Goal: Transaction & Acquisition: Purchase product/service

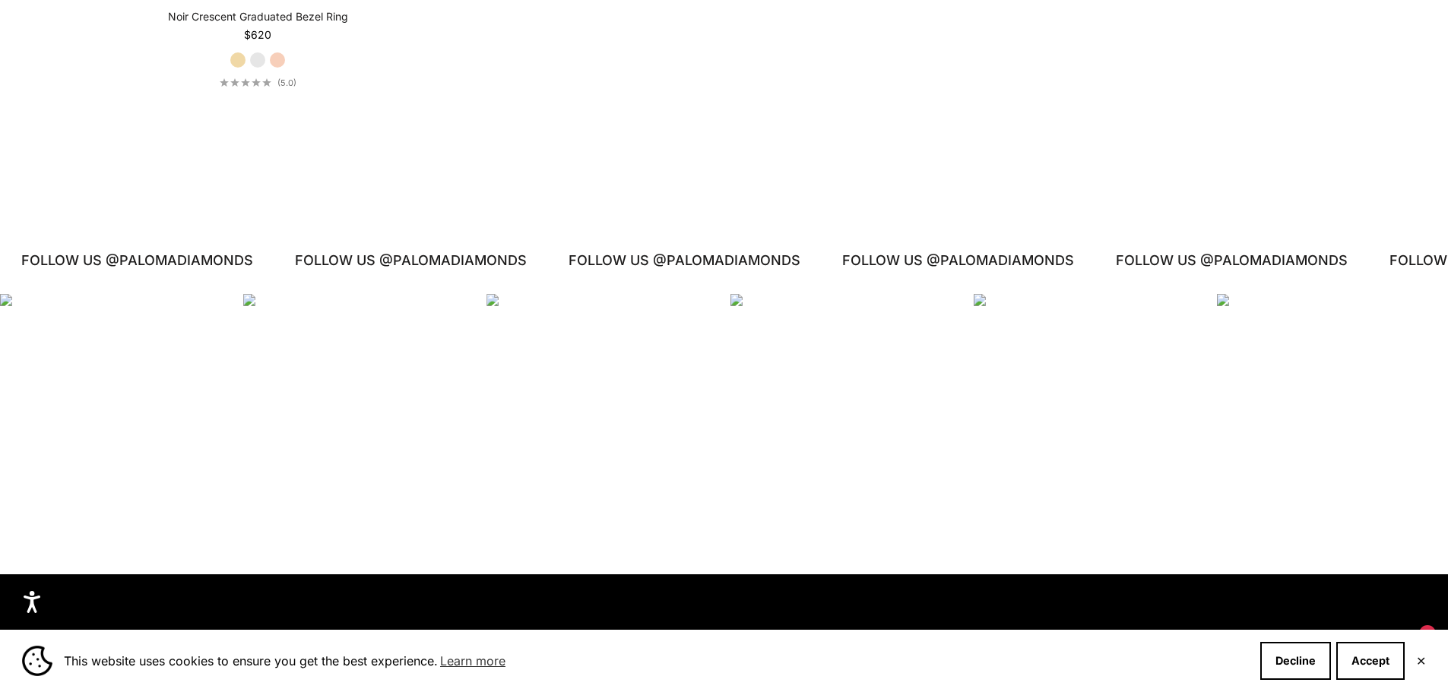
scroll to position [3648, 0]
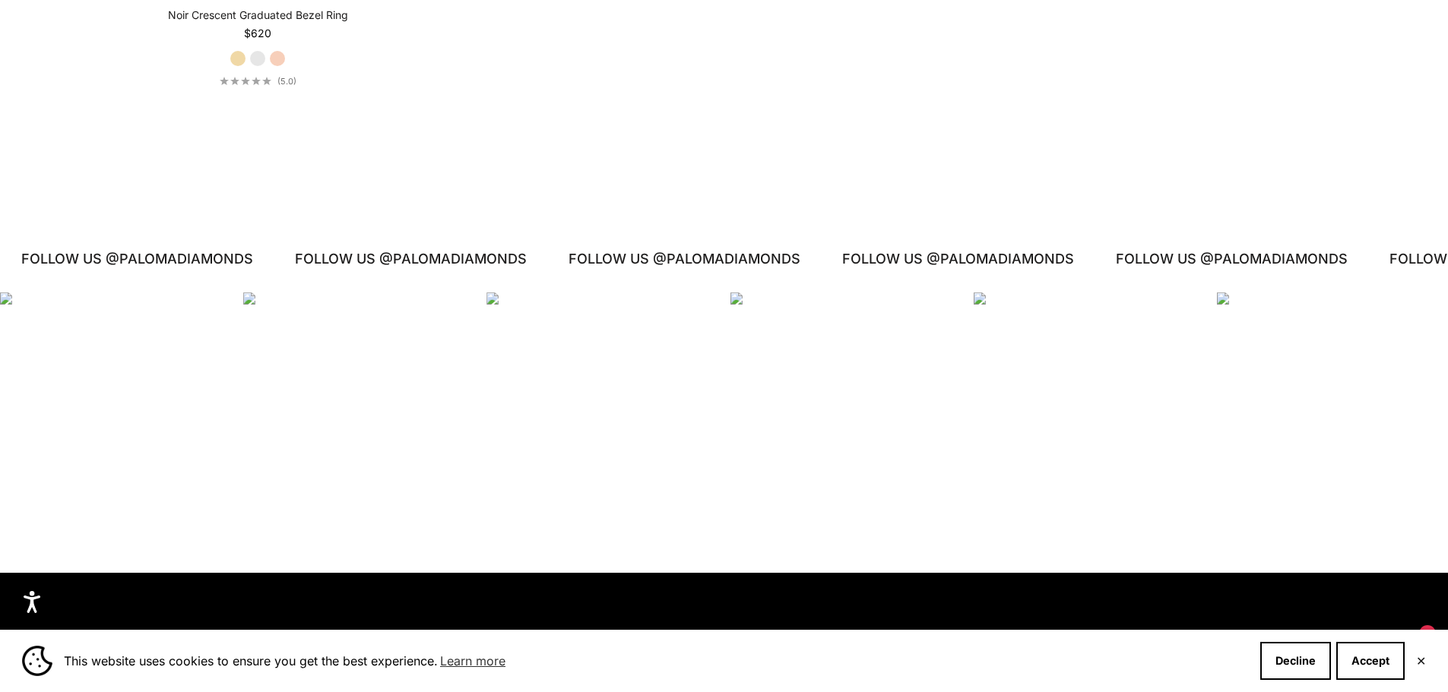
click at [616, 426] on div "Instagram post opens in a popup" at bounding box center [601, 408] width 231 height 231
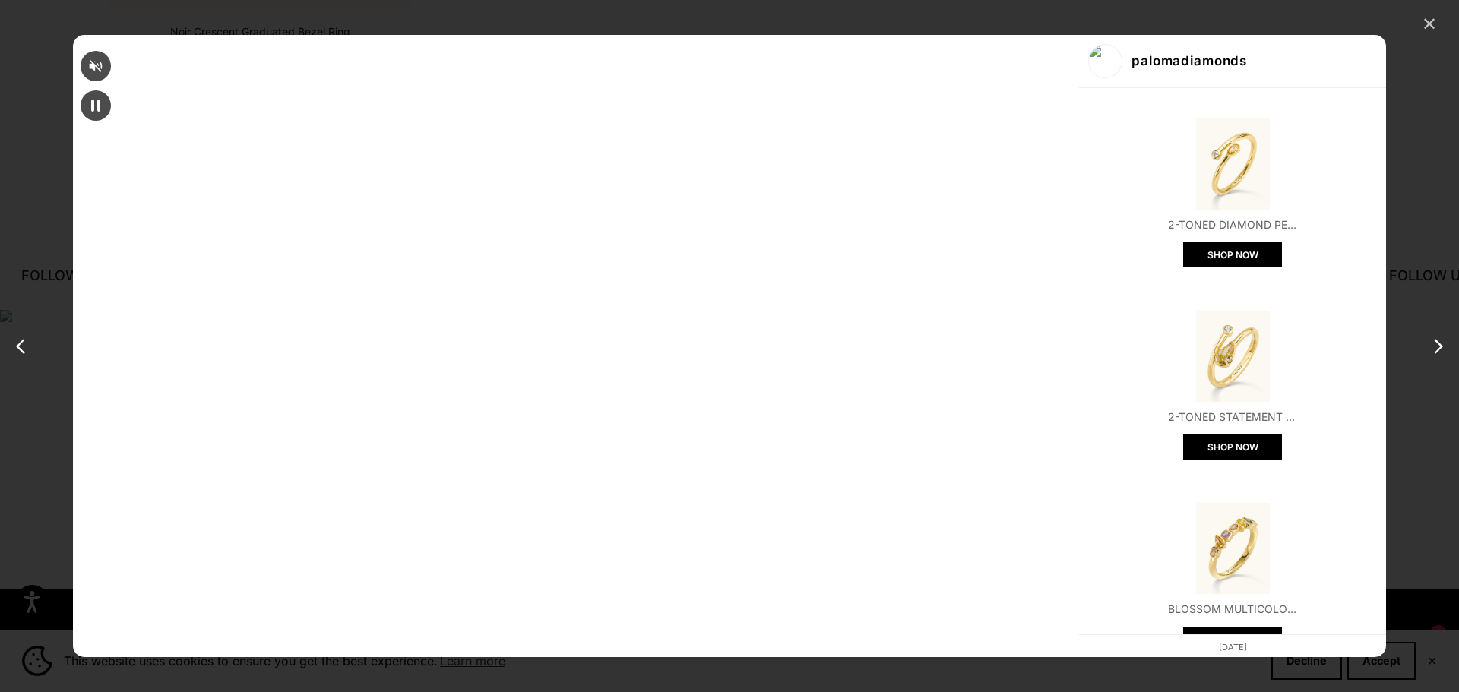
click at [1433, 21] on div "✕" at bounding box center [1429, 24] width 23 height 23
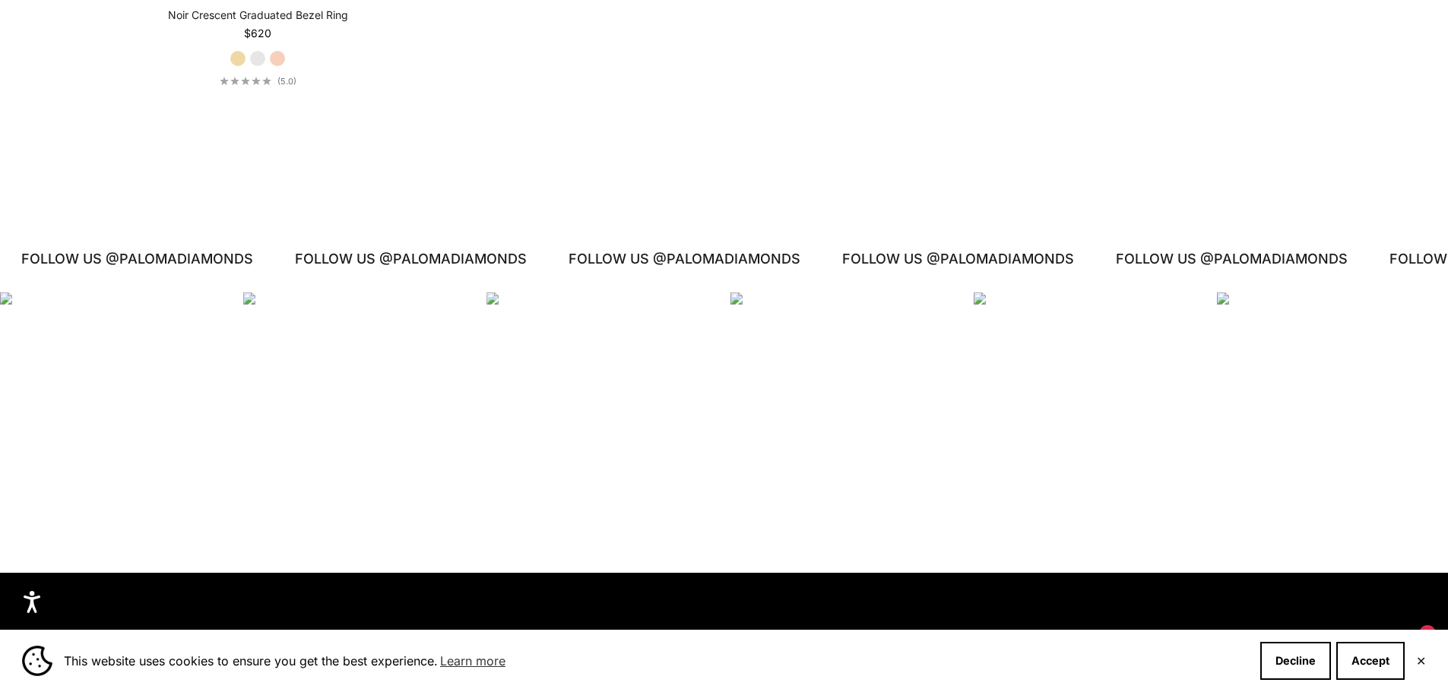
click at [1059, 372] on div "Instagram post opens in a popup" at bounding box center [1089, 408] width 231 height 231
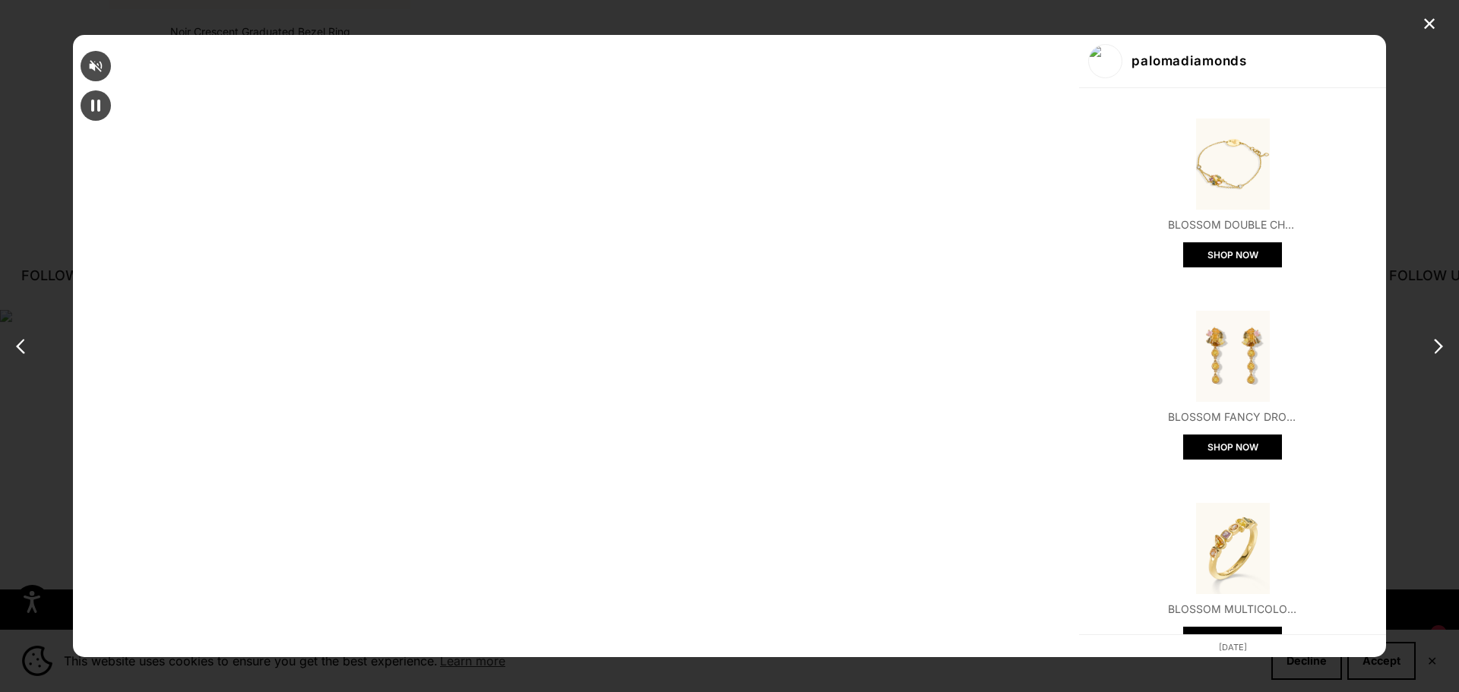
click at [1130, 204] on div "✕ palomadiamonds Blossom Double Chain Fancy Bracelet SHOP NOW Blossom Fancy Dro…" at bounding box center [729, 346] width 1459 height 692
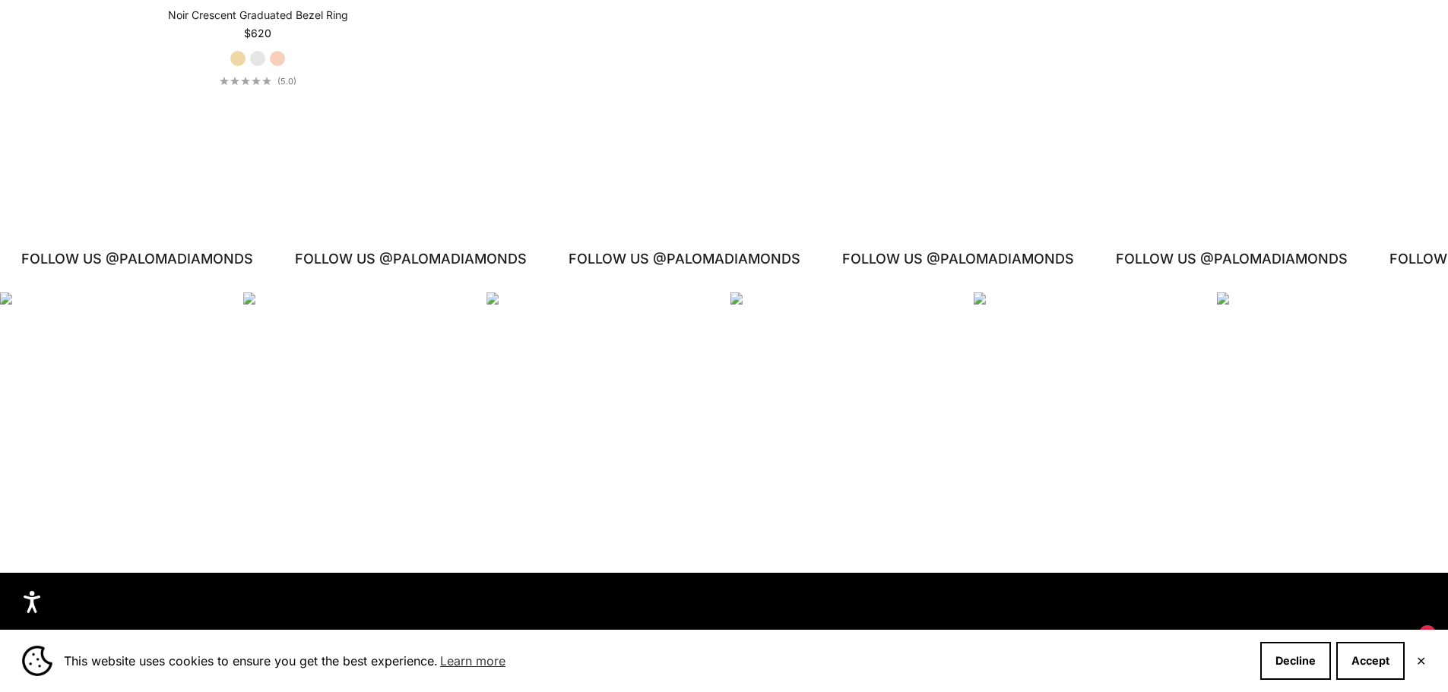
click at [858, 366] on div "Instagram post opens in a popup" at bounding box center [845, 408] width 231 height 231
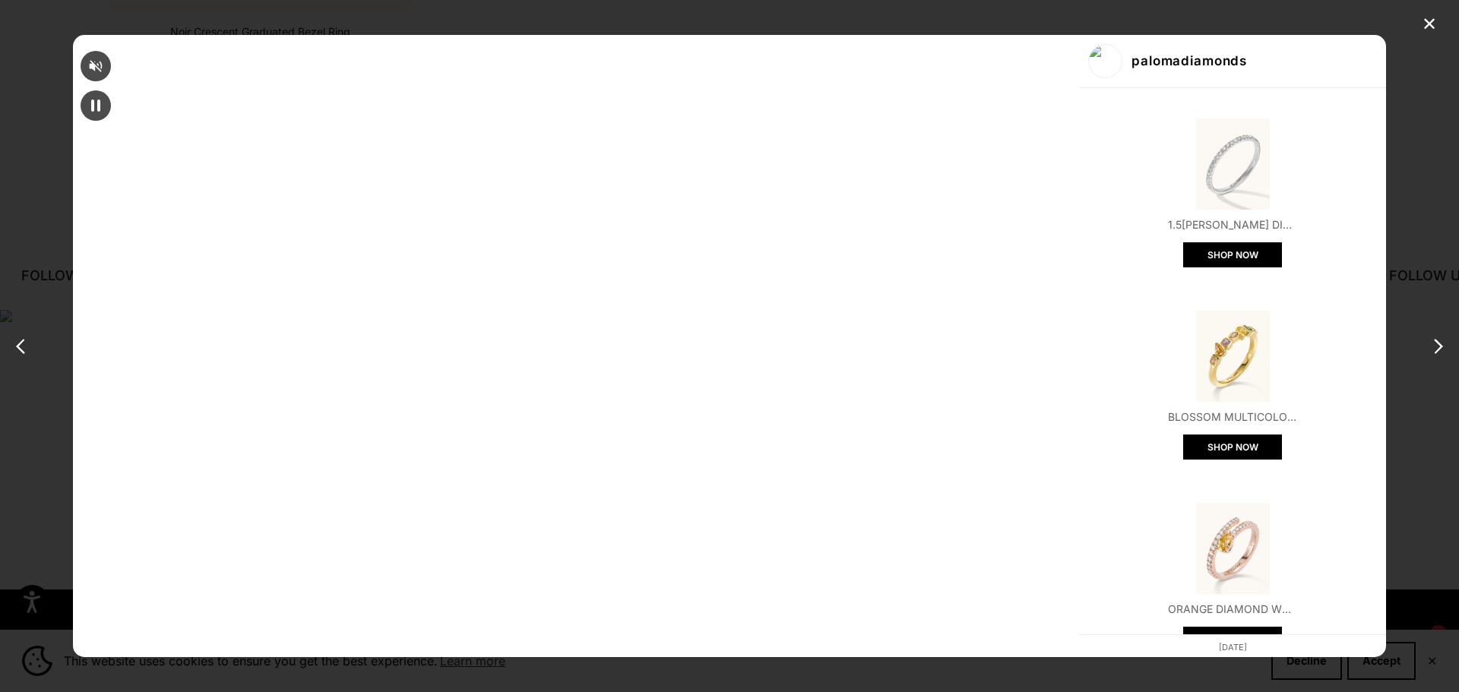
click at [1173, 350] on div "✕ palomadiamonds 1.5mm White Diamond Half Eternity Ring SHOP NOW Blossom Multic…" at bounding box center [729, 346] width 1459 height 692
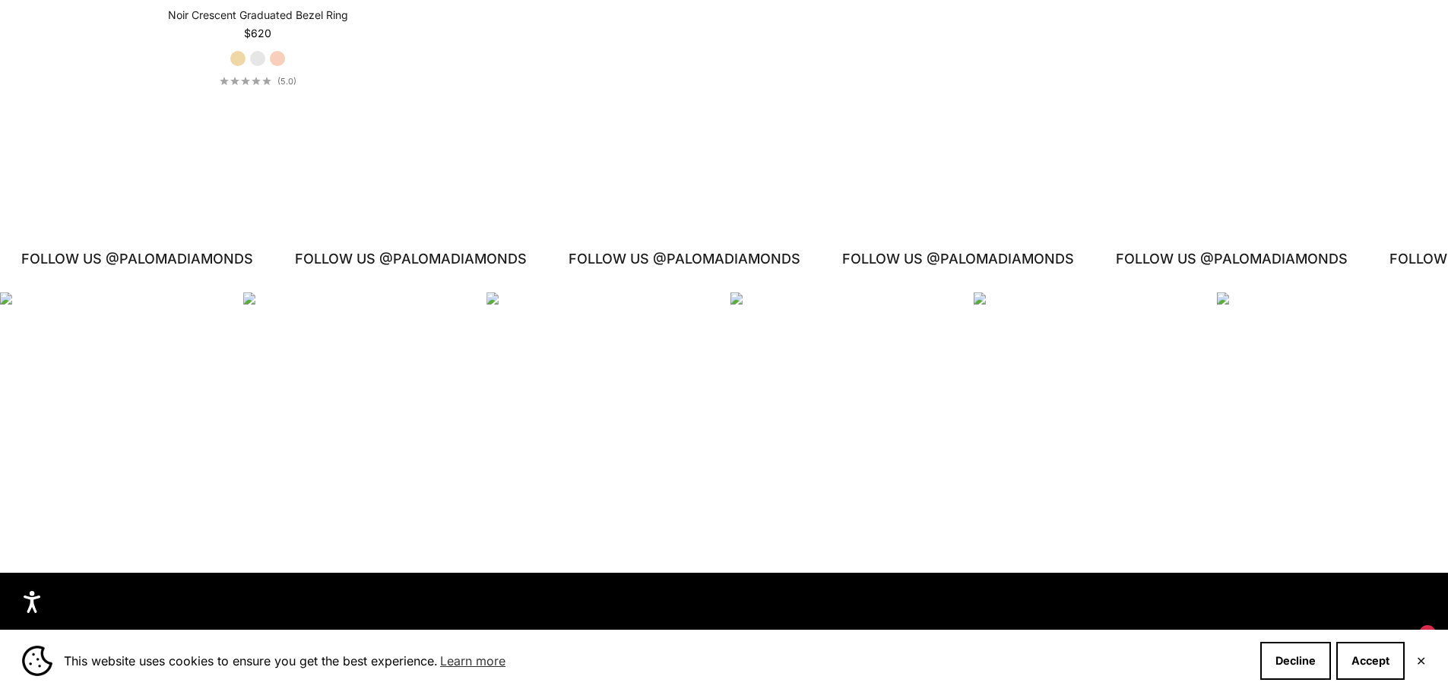
click at [430, 398] on div "Instagram post opens in a popup" at bounding box center [358, 408] width 231 height 231
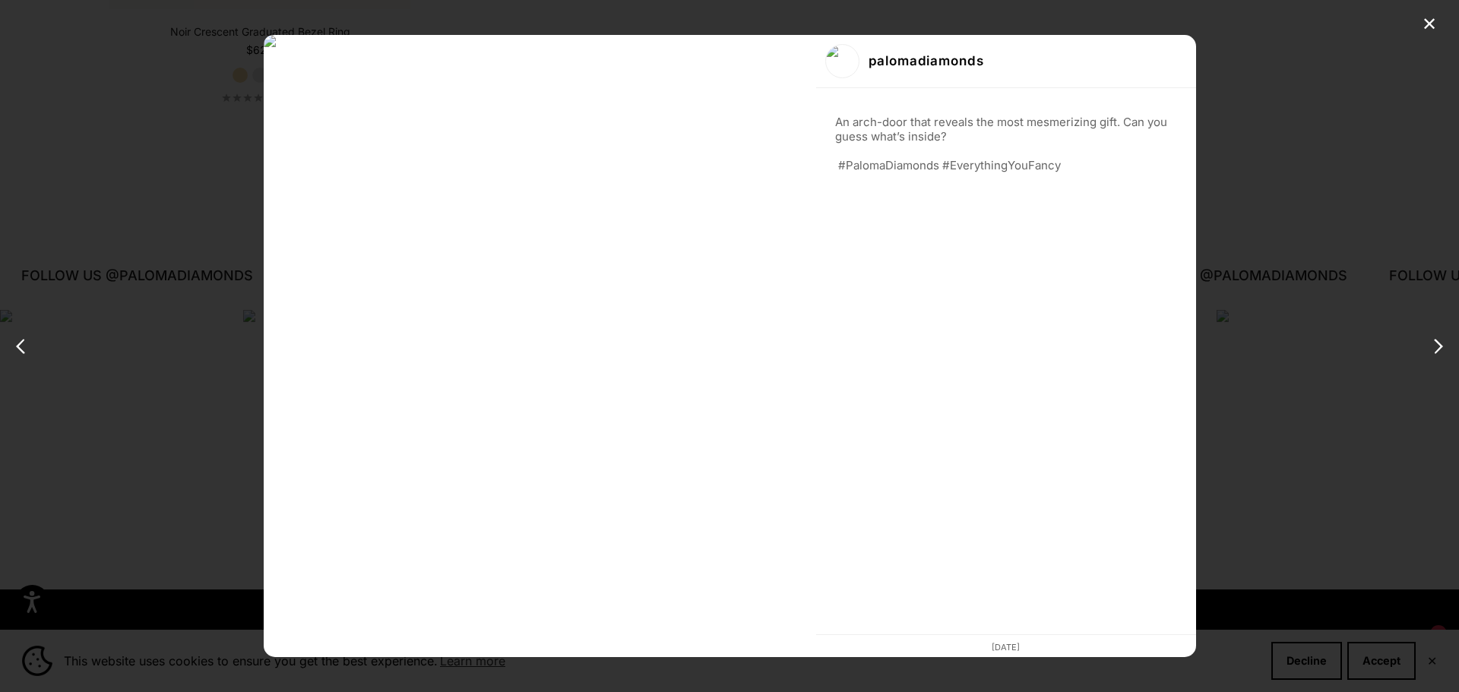
click at [1195, 295] on div "✕ palomadiamonds An arch-door that reveals the most mesmerizing gift. Can you g…" at bounding box center [729, 346] width 1459 height 692
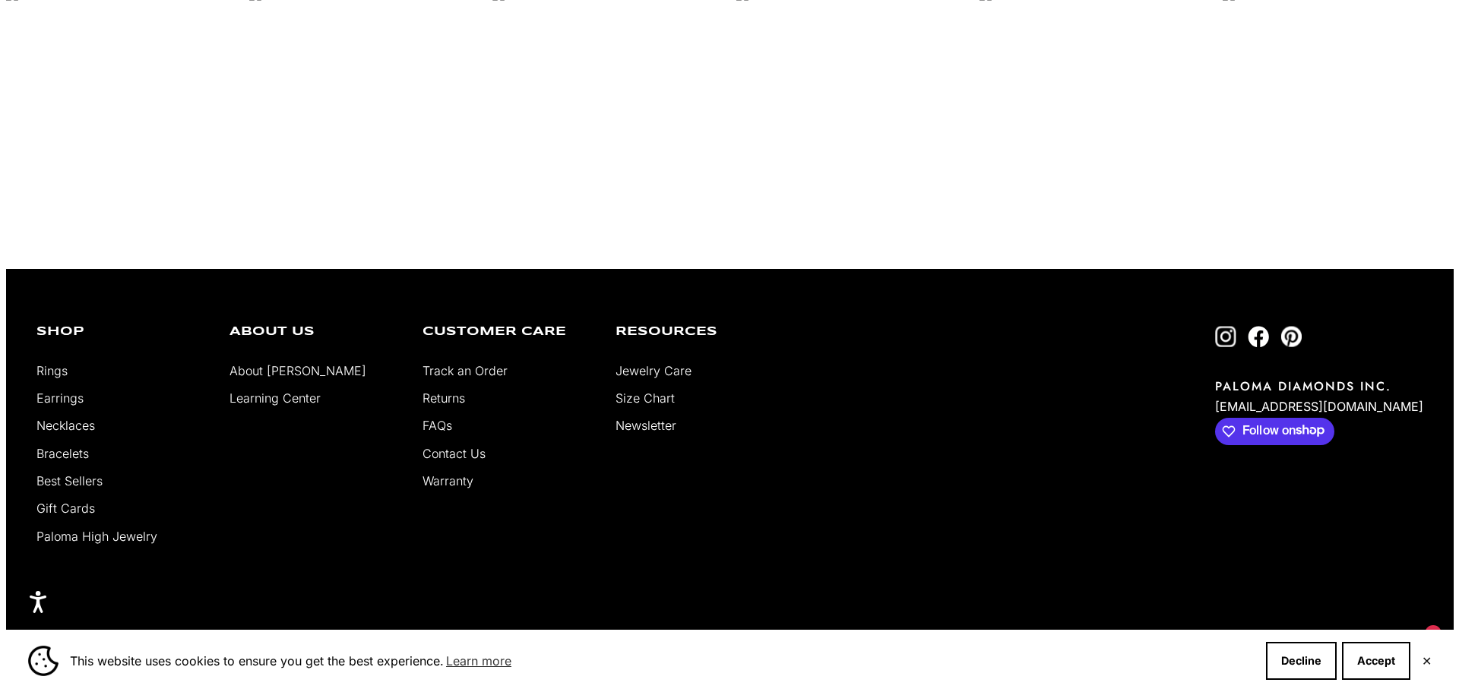
scroll to position [3800, 0]
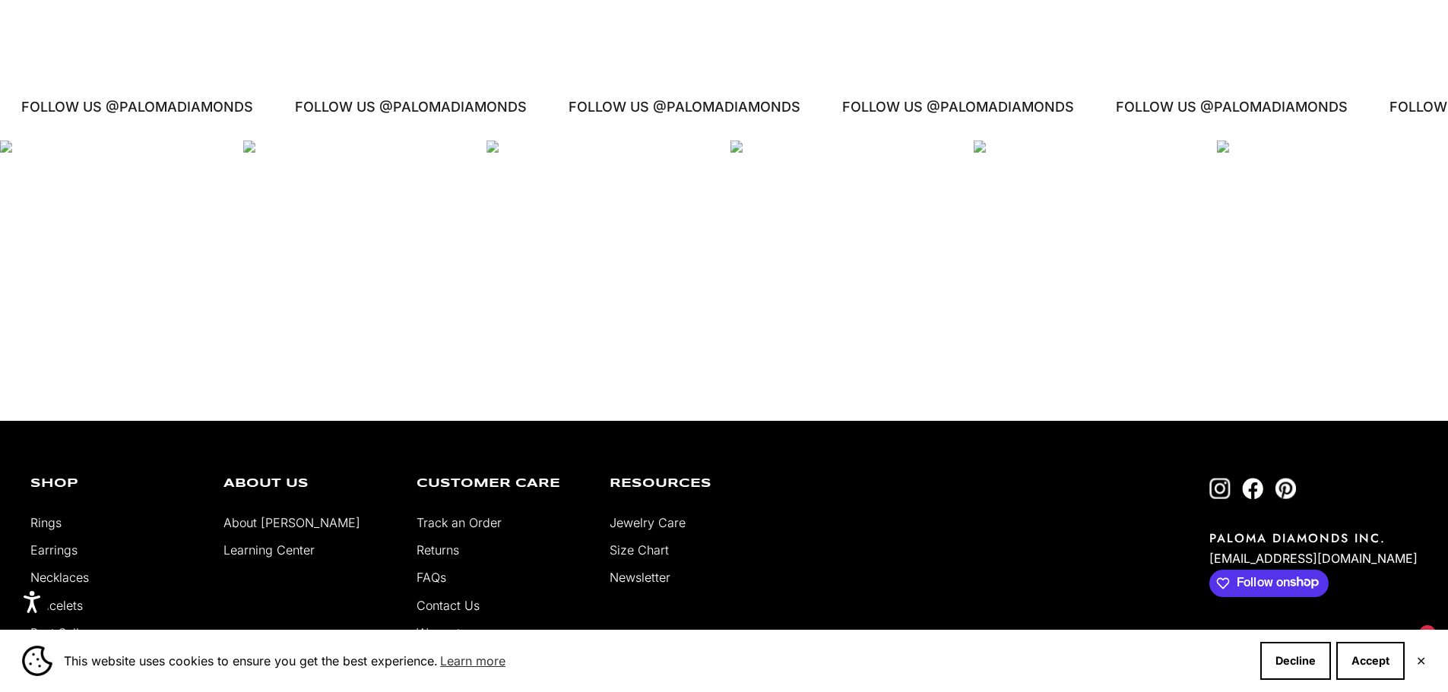
click at [680, 287] on div "Instagram post opens in a popup" at bounding box center [601, 256] width 231 height 231
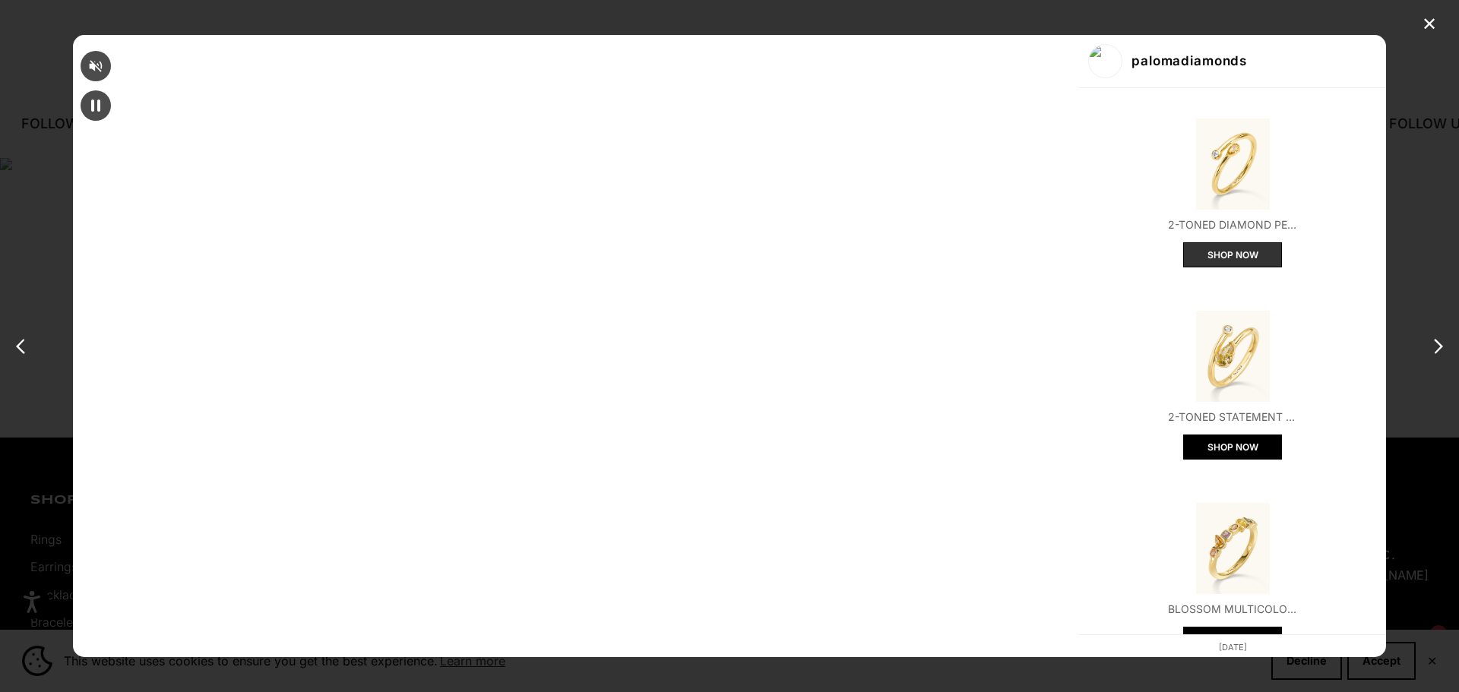
click at [1183, 245] on button "SHOP NOW" at bounding box center [1232, 254] width 99 height 25
click at [1187, 177] on img "Open product" at bounding box center [1232, 164] width 91 height 91
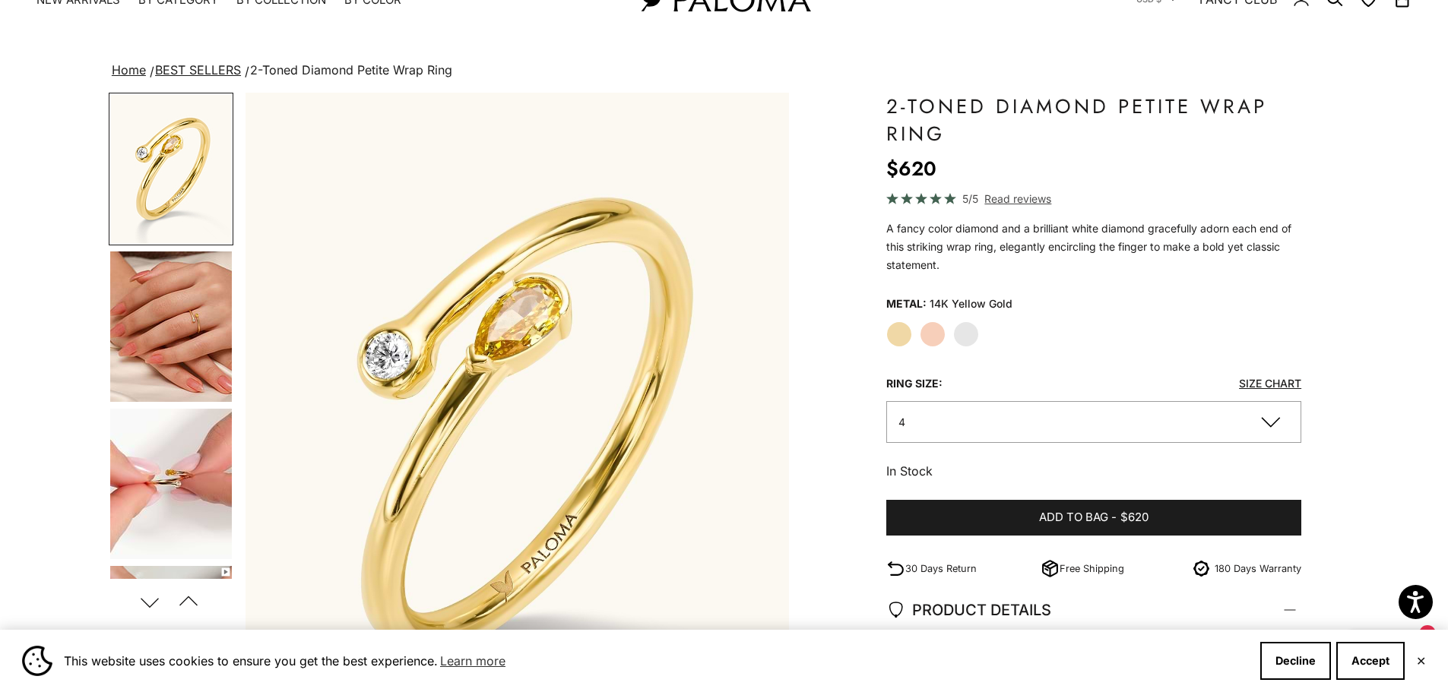
scroll to position [76, 0]
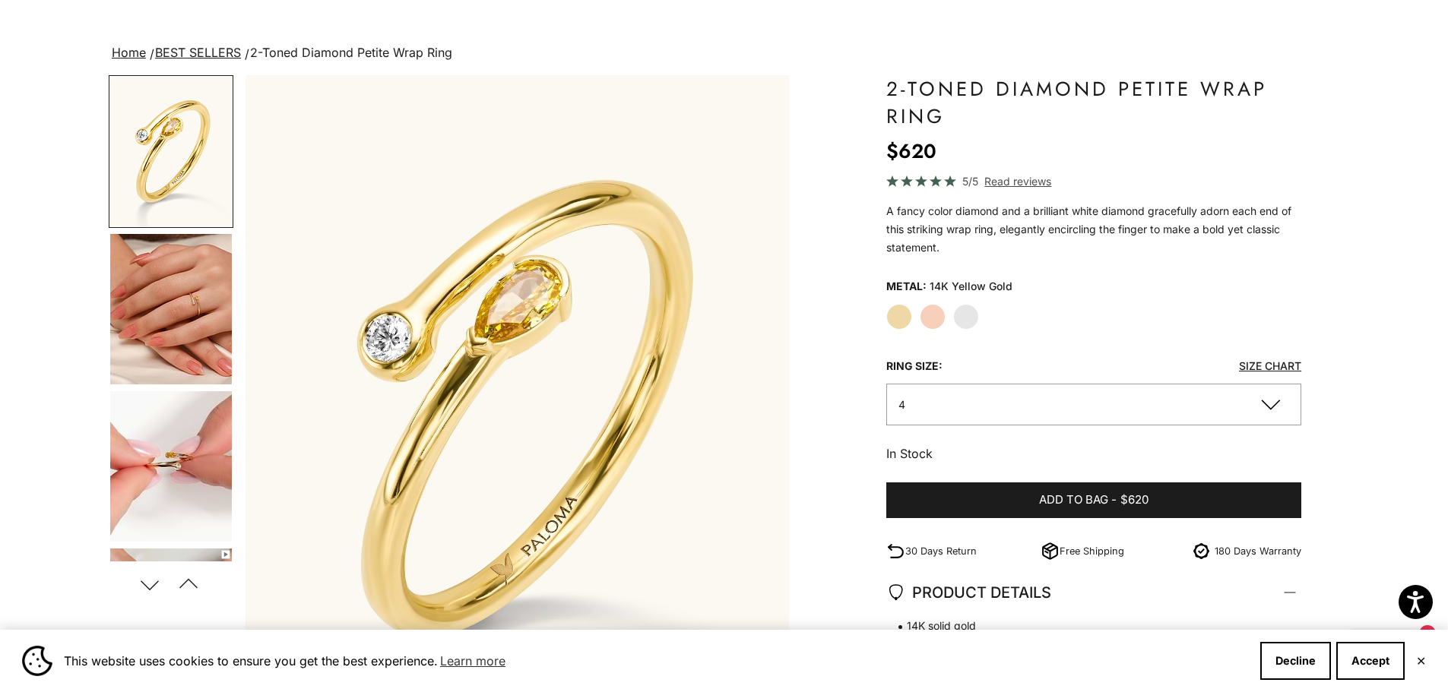
click at [185, 279] on img "Go to item 4" at bounding box center [171, 309] width 122 height 150
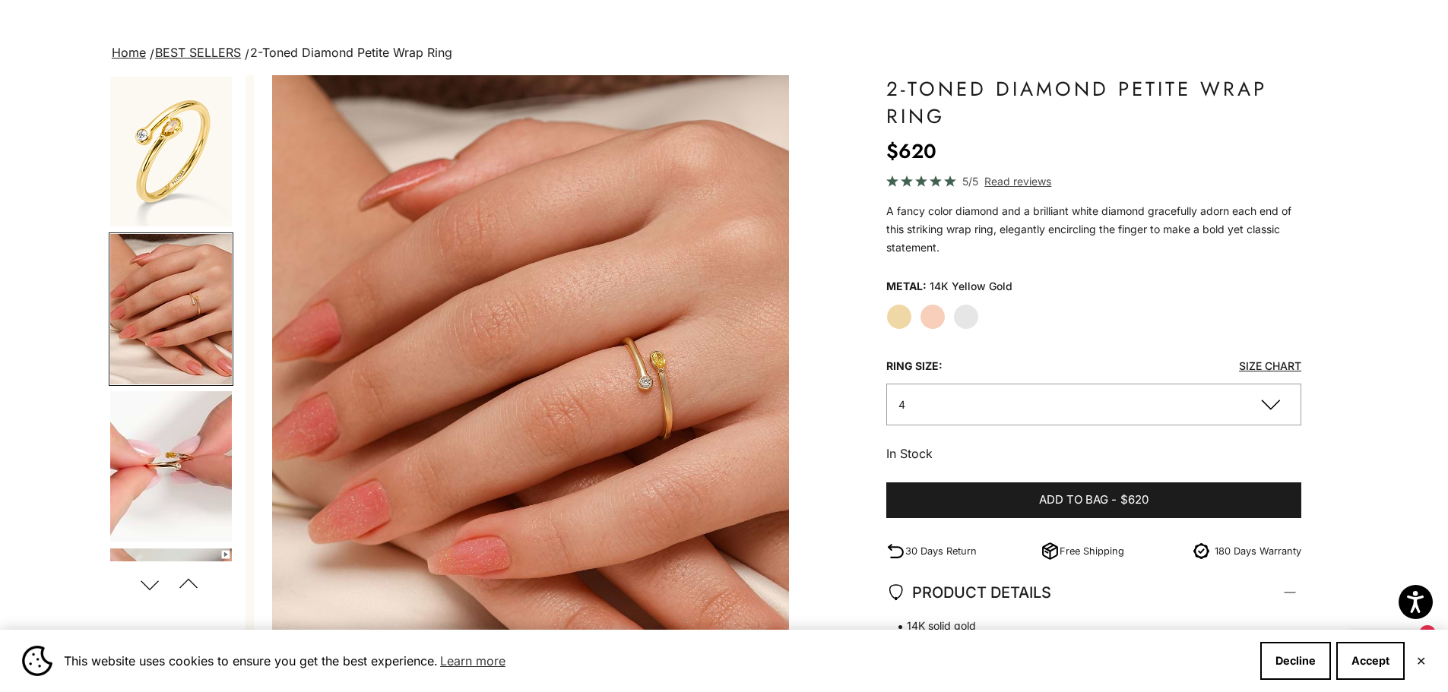
scroll to position [0, 562]
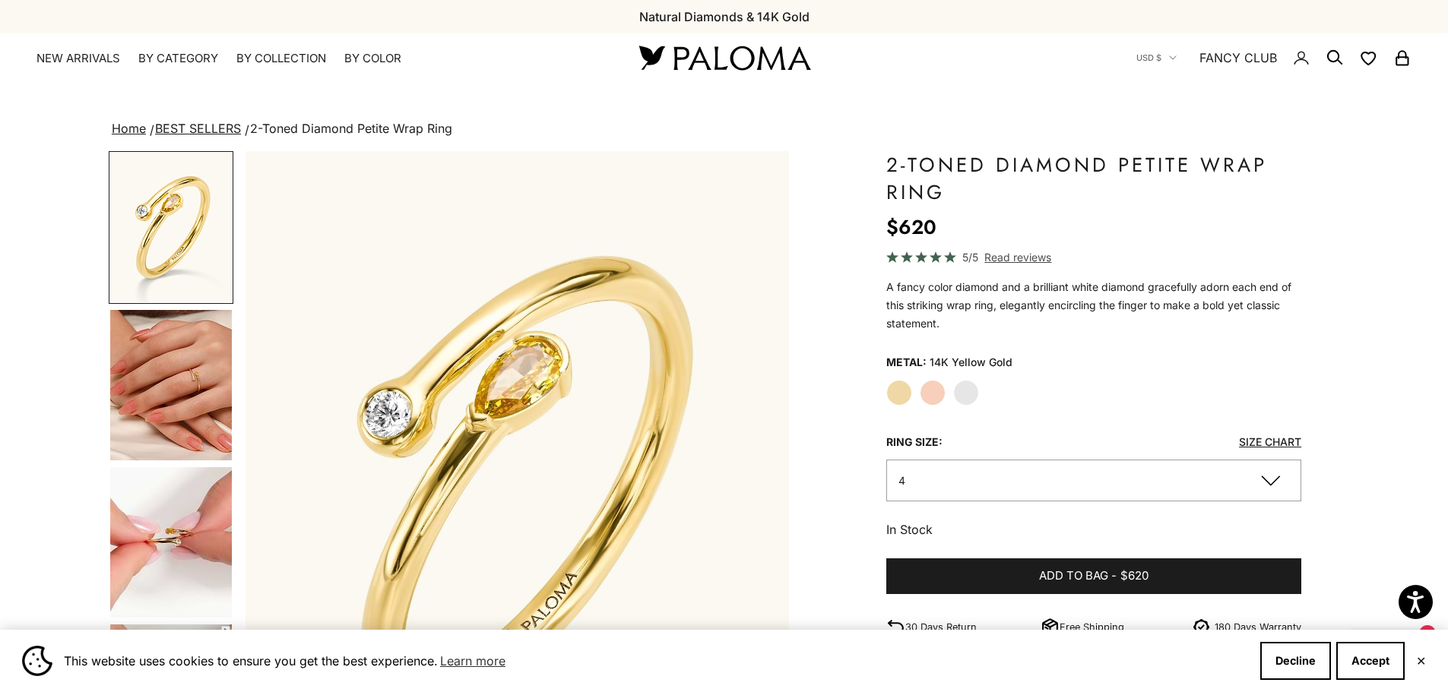
click at [157, 391] on img "Go to item 4" at bounding box center [171, 385] width 122 height 150
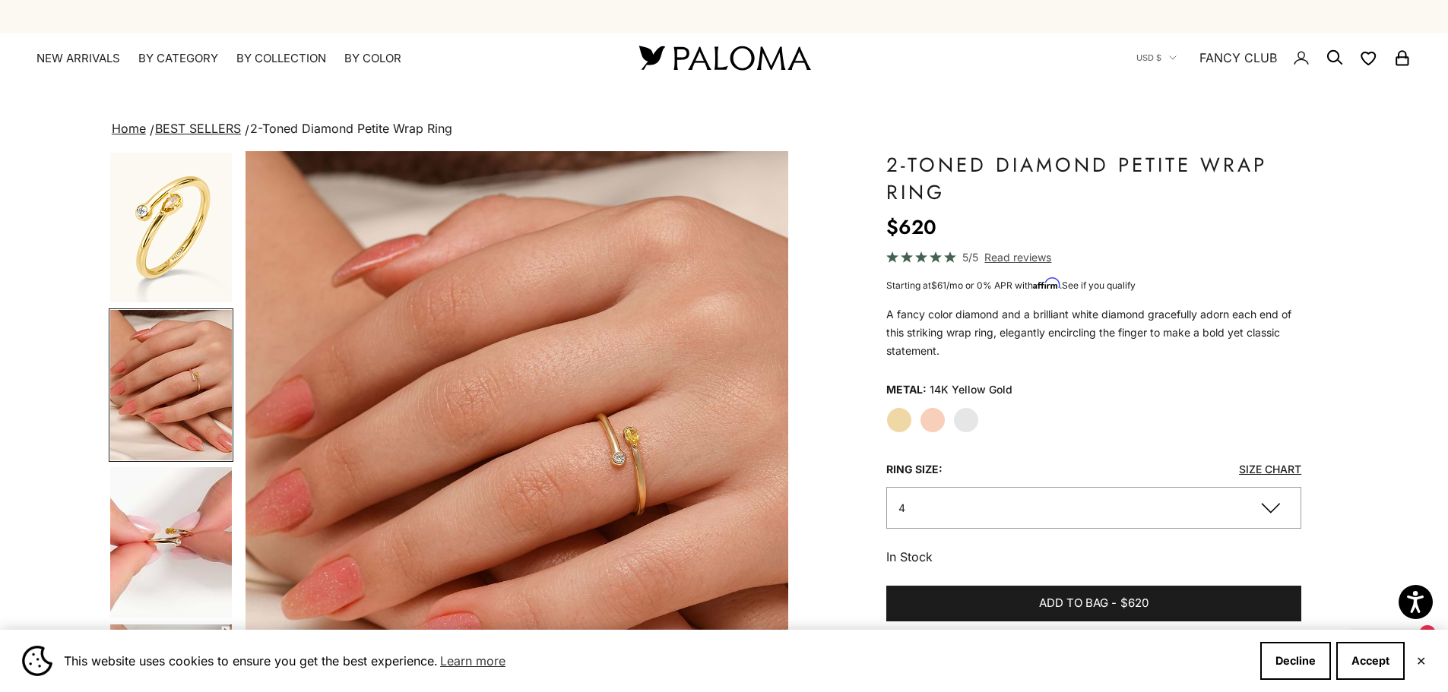
click at [163, 502] on img "Go to item 5" at bounding box center [171, 542] width 122 height 150
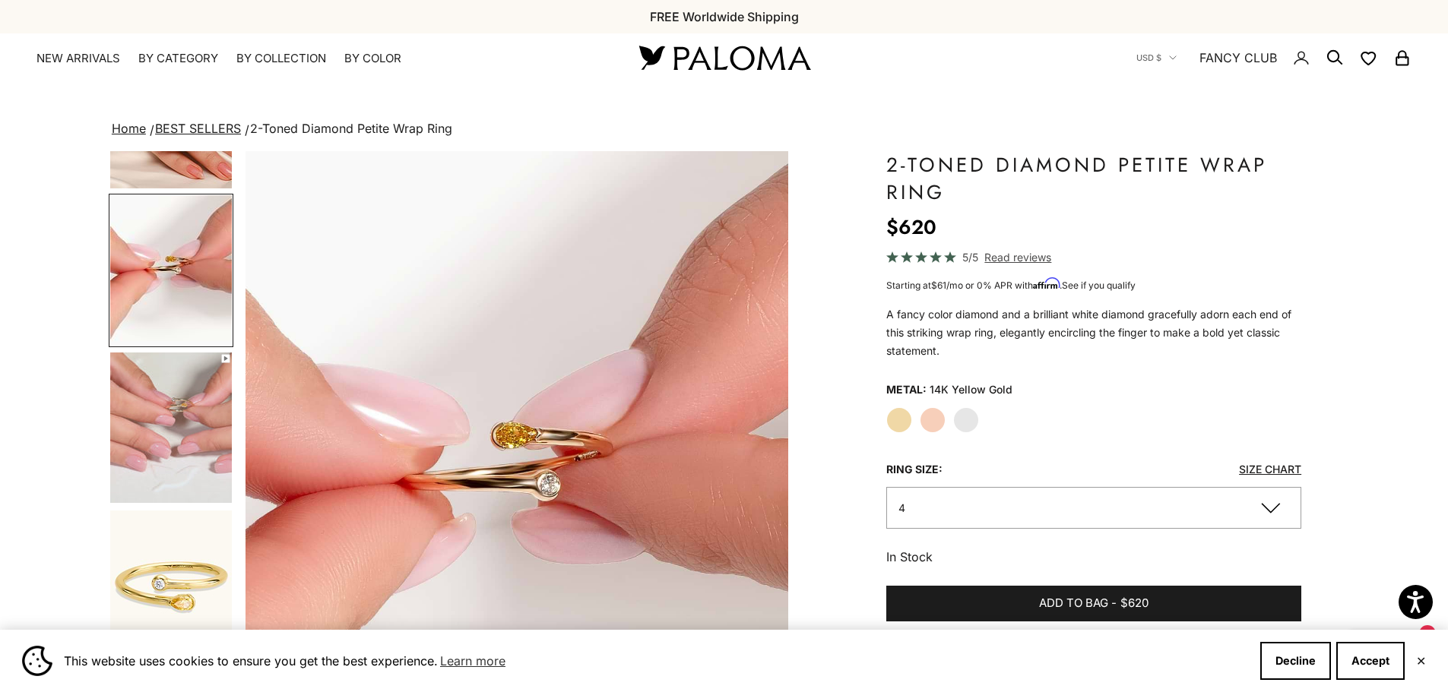
scroll to position [299, 0]
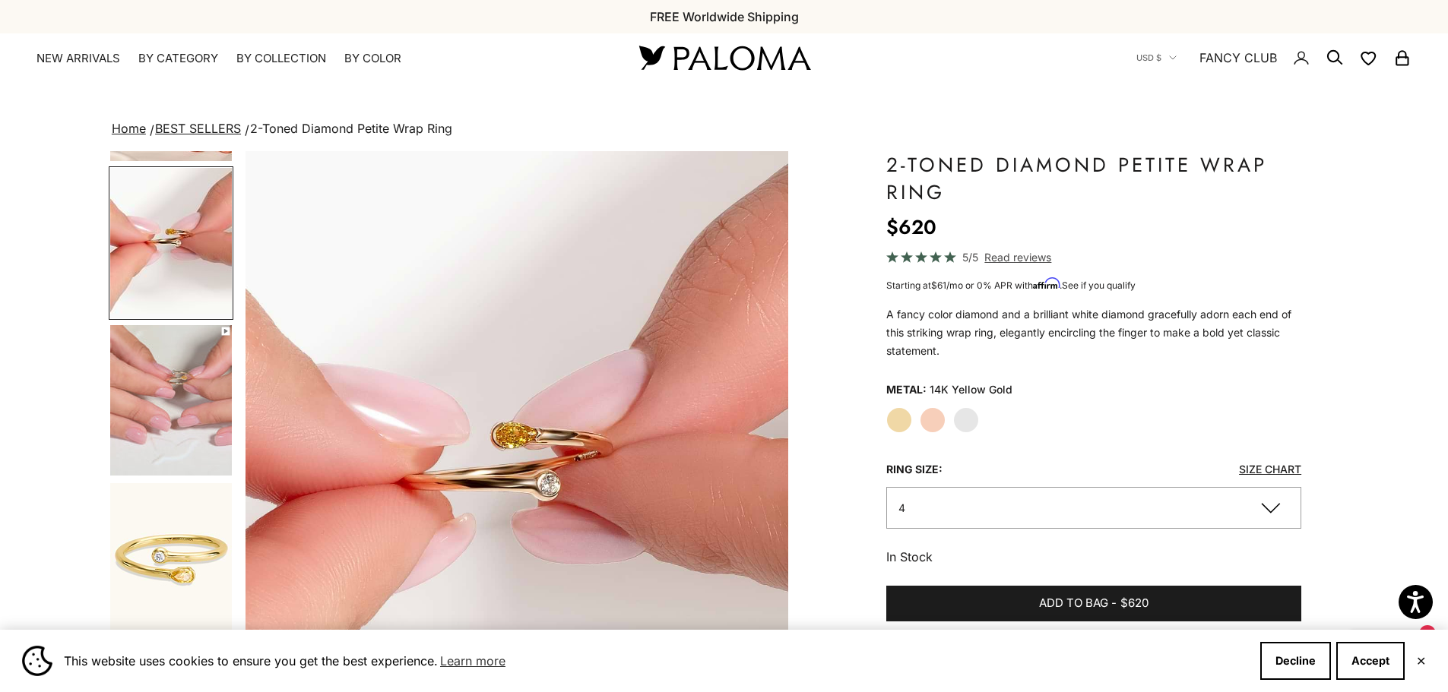
click at [169, 523] on img "Go to item 7" at bounding box center [171, 558] width 122 height 150
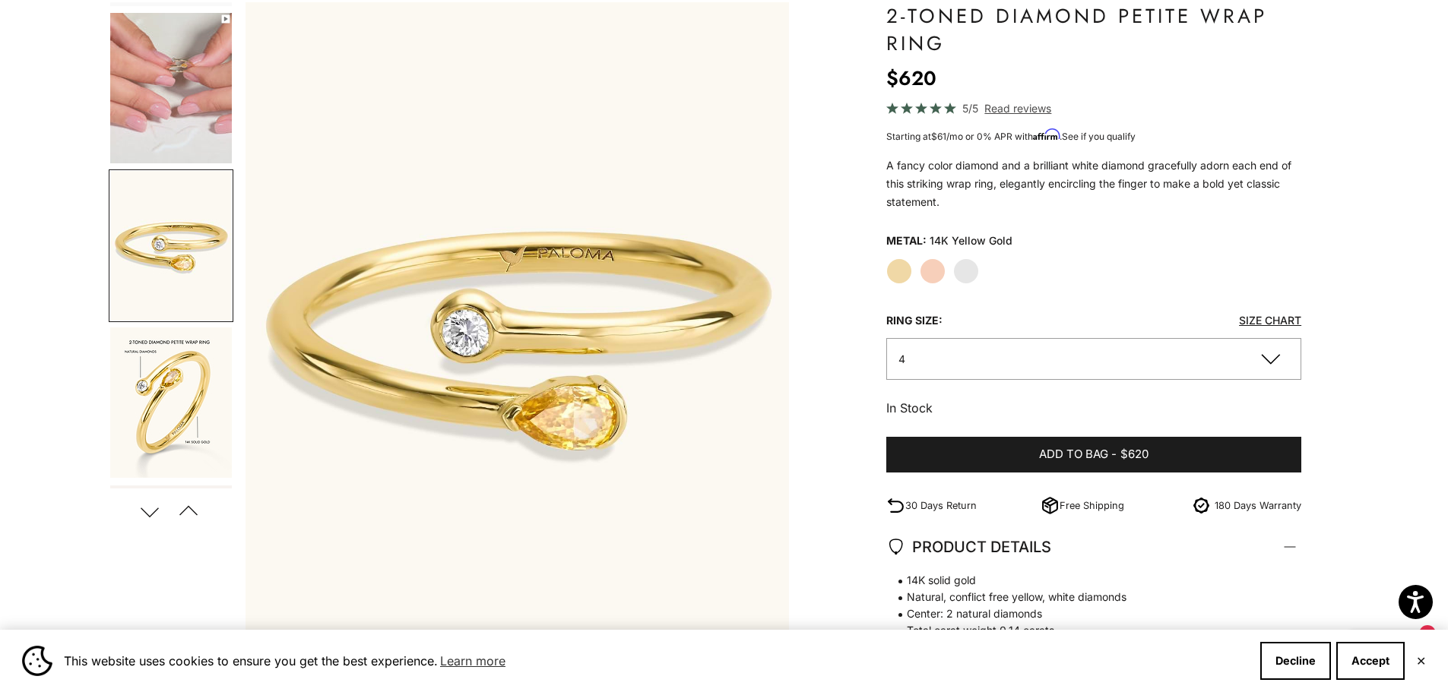
scroll to position [76, 0]
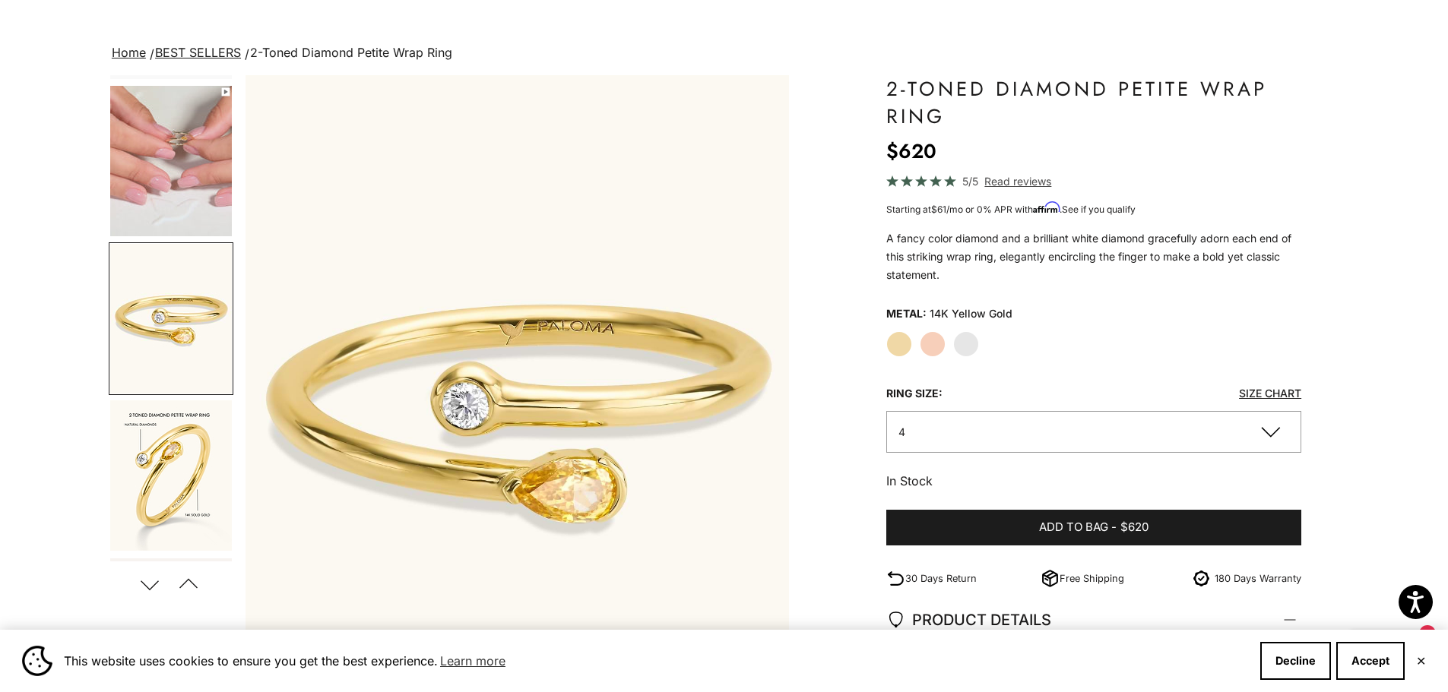
click at [190, 584] on button "Previous" at bounding box center [189, 584] width 34 height 35
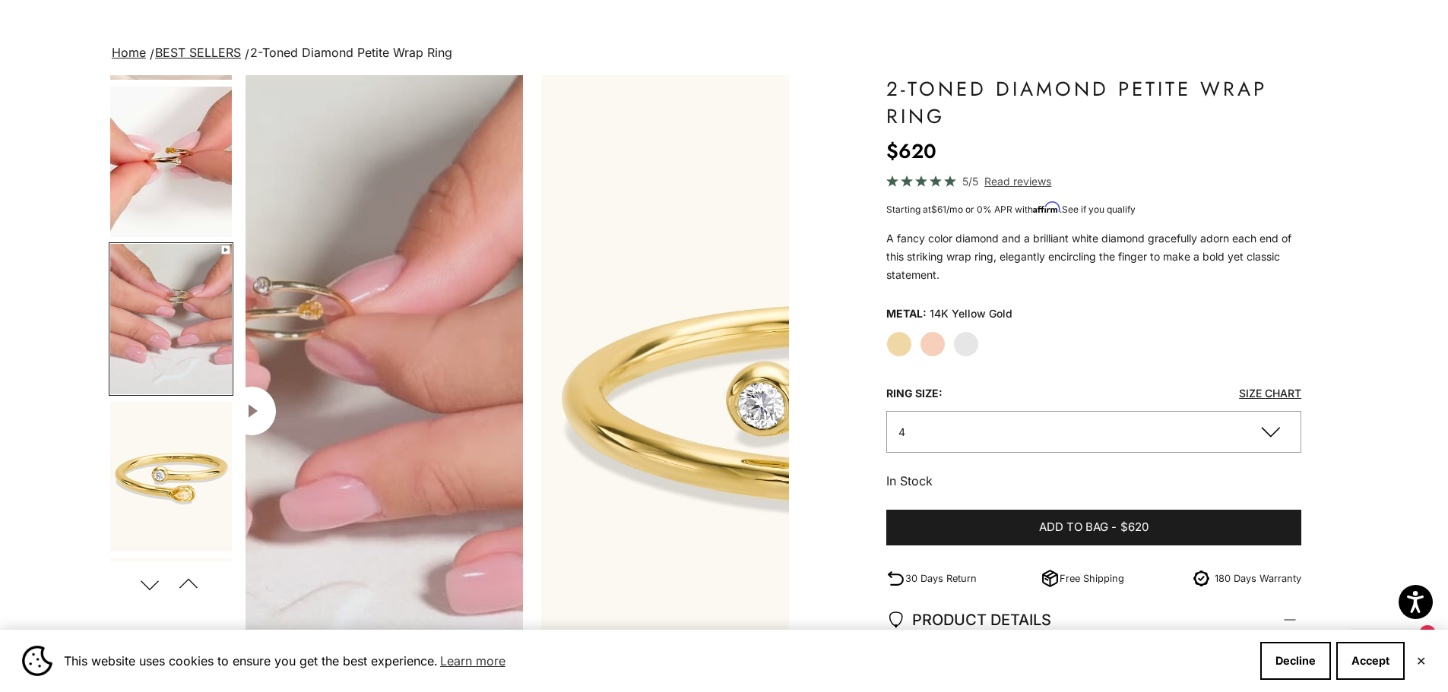
scroll to position [0, 1684]
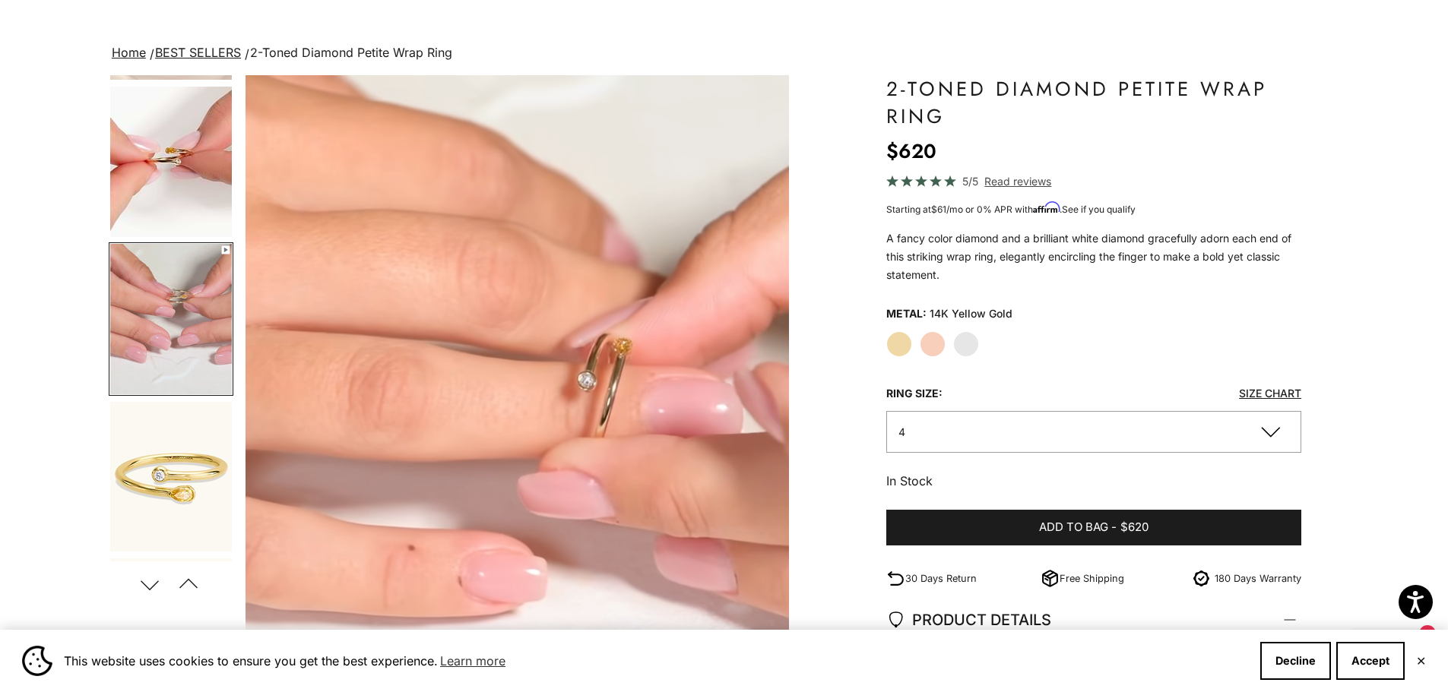
click at [190, 584] on button "Previous" at bounding box center [189, 584] width 34 height 35
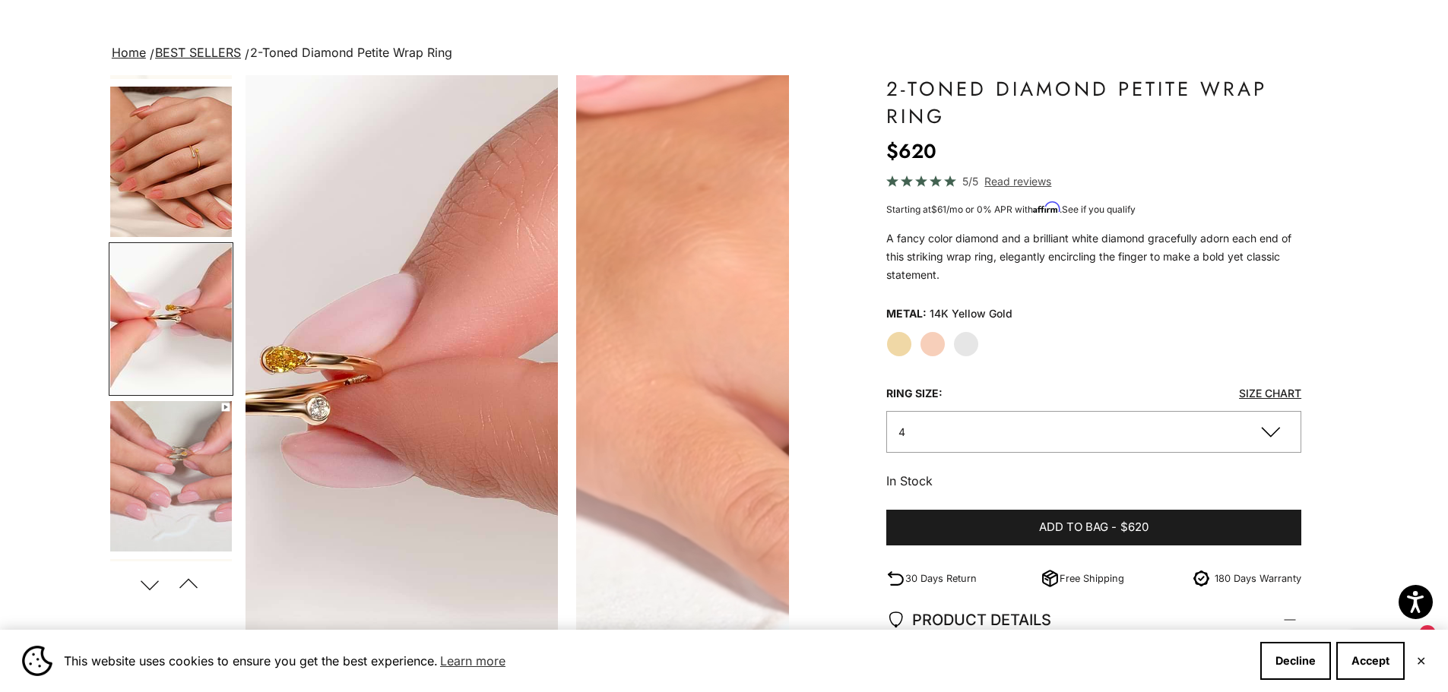
scroll to position [0, 1123]
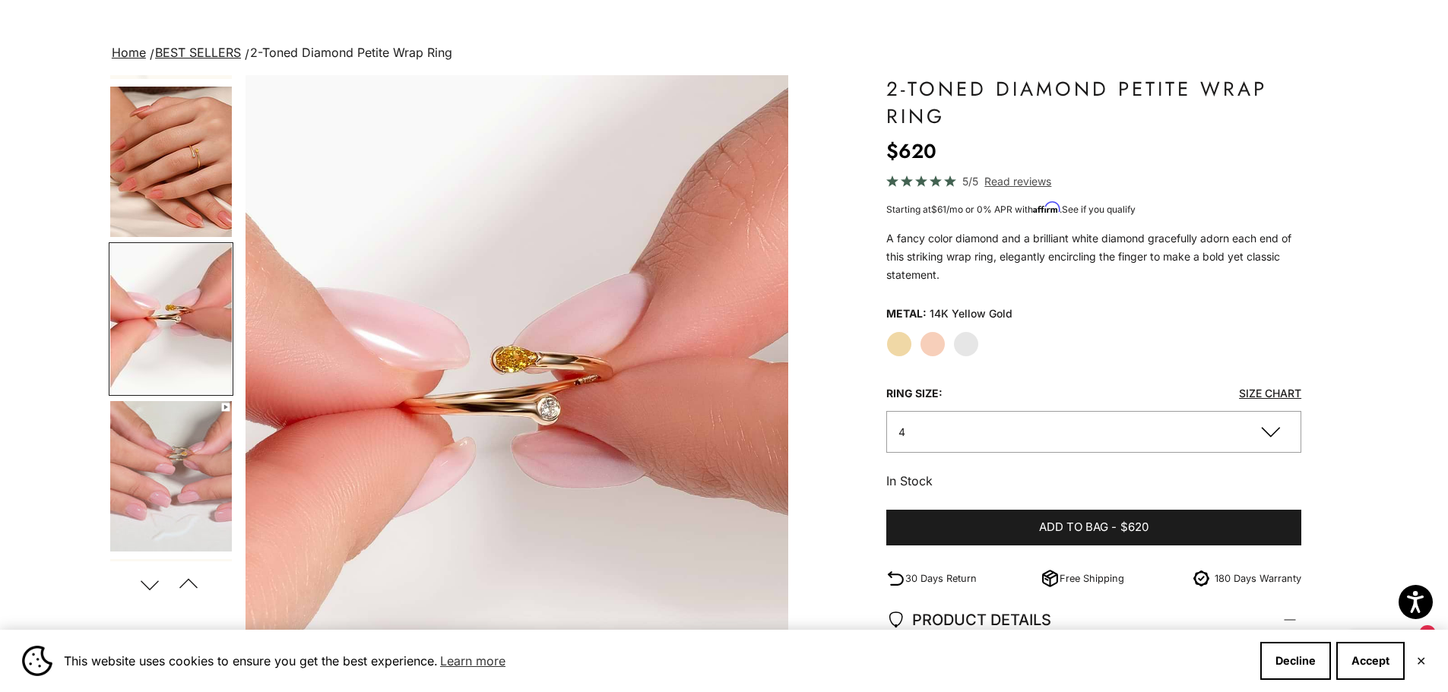
click at [190, 584] on button "Previous" at bounding box center [189, 584] width 34 height 35
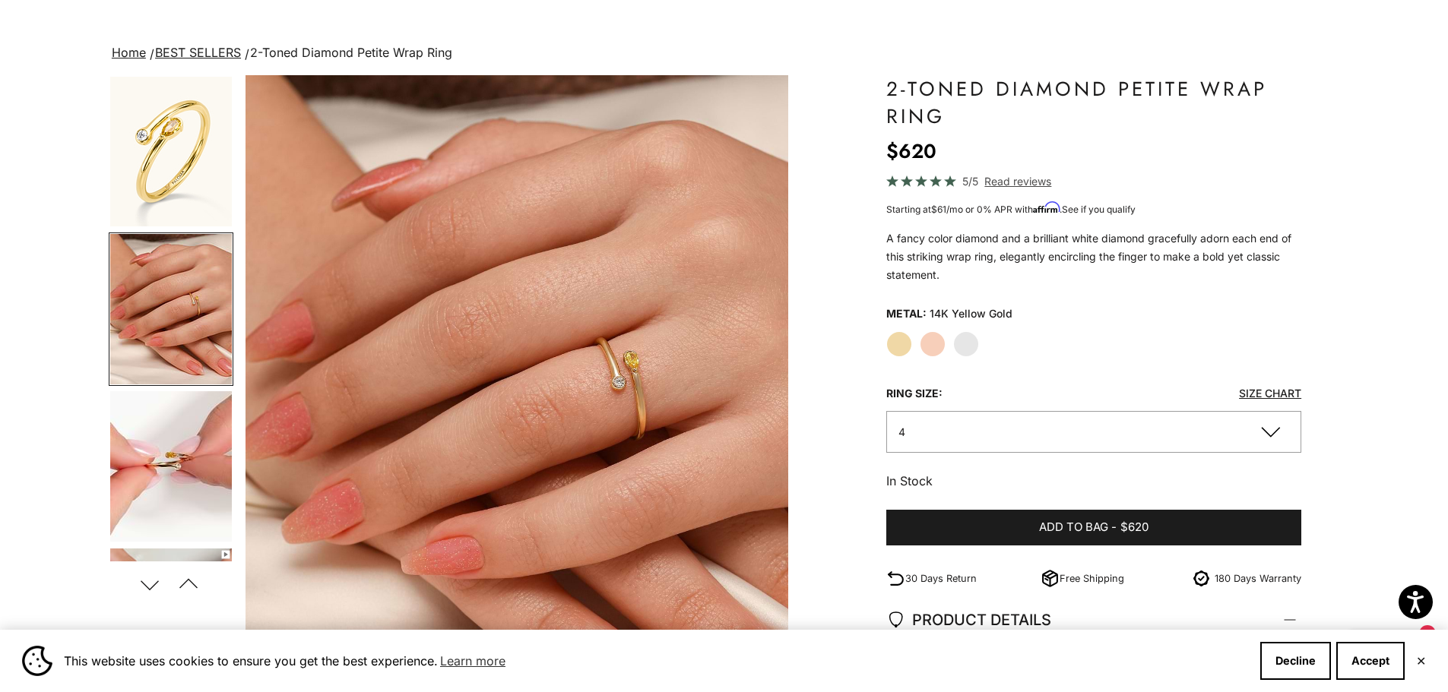
click at [190, 584] on button "Previous" at bounding box center [189, 584] width 34 height 35
